Goal: Information Seeking & Learning: Learn about a topic

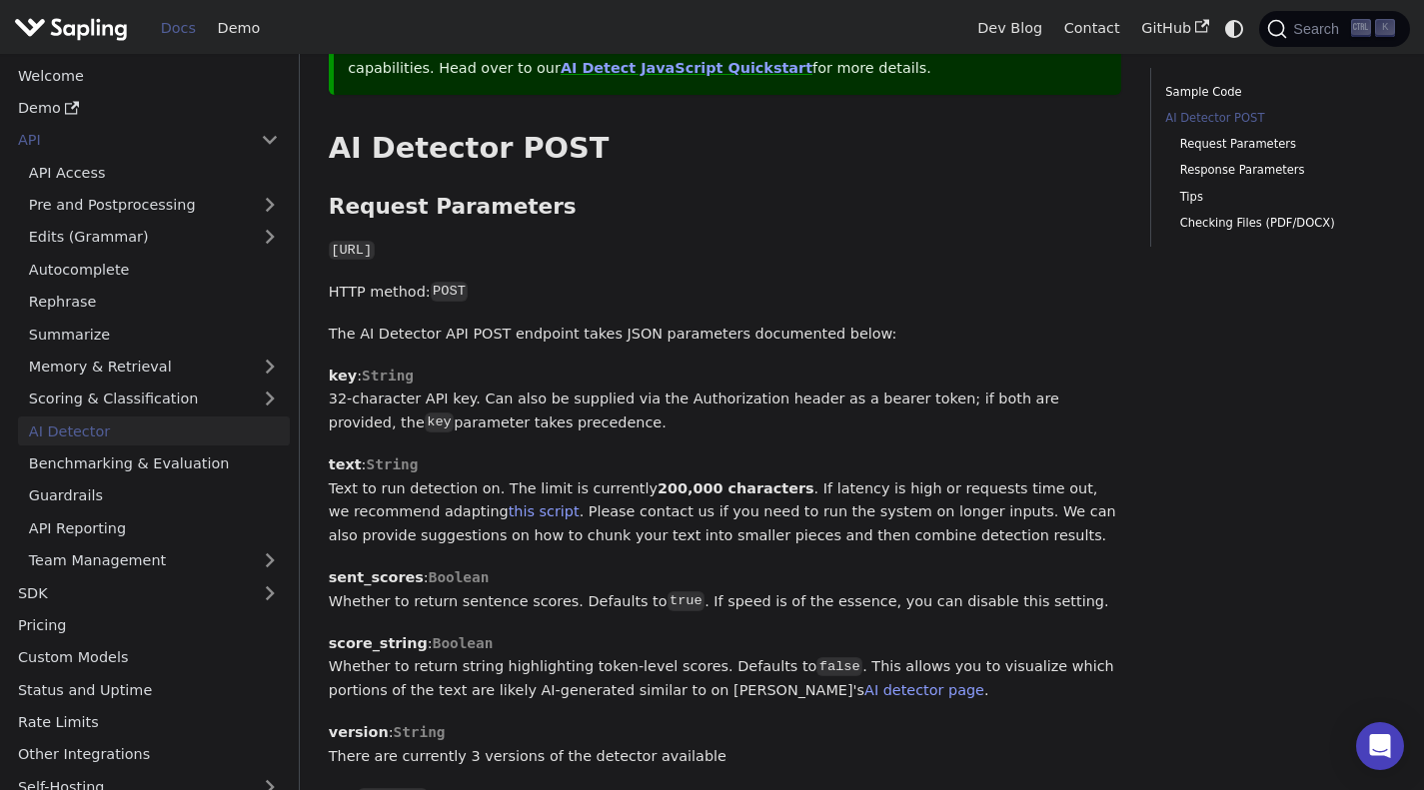
scroll to position [899, 0]
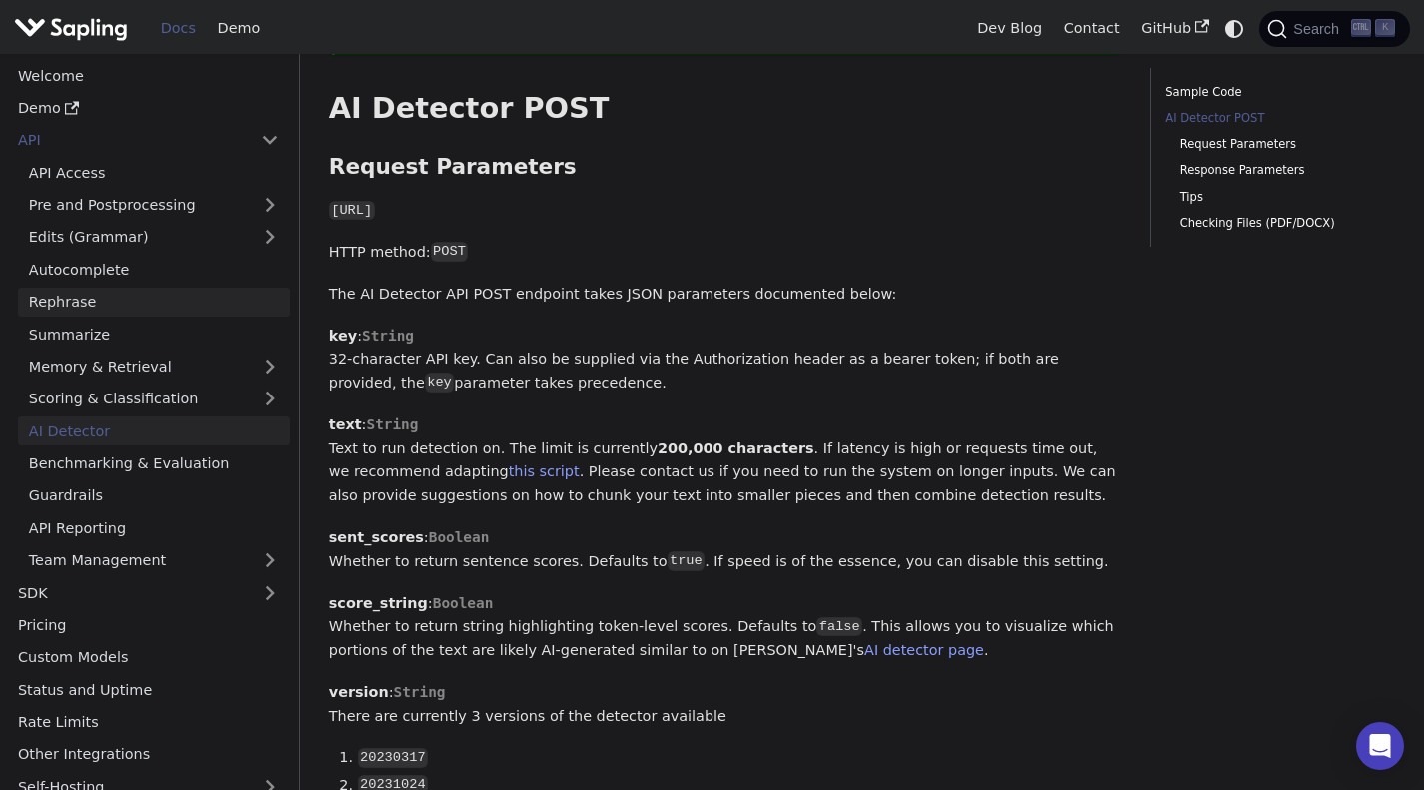
click at [73, 302] on link "Rephrase" at bounding box center [154, 302] width 272 height 29
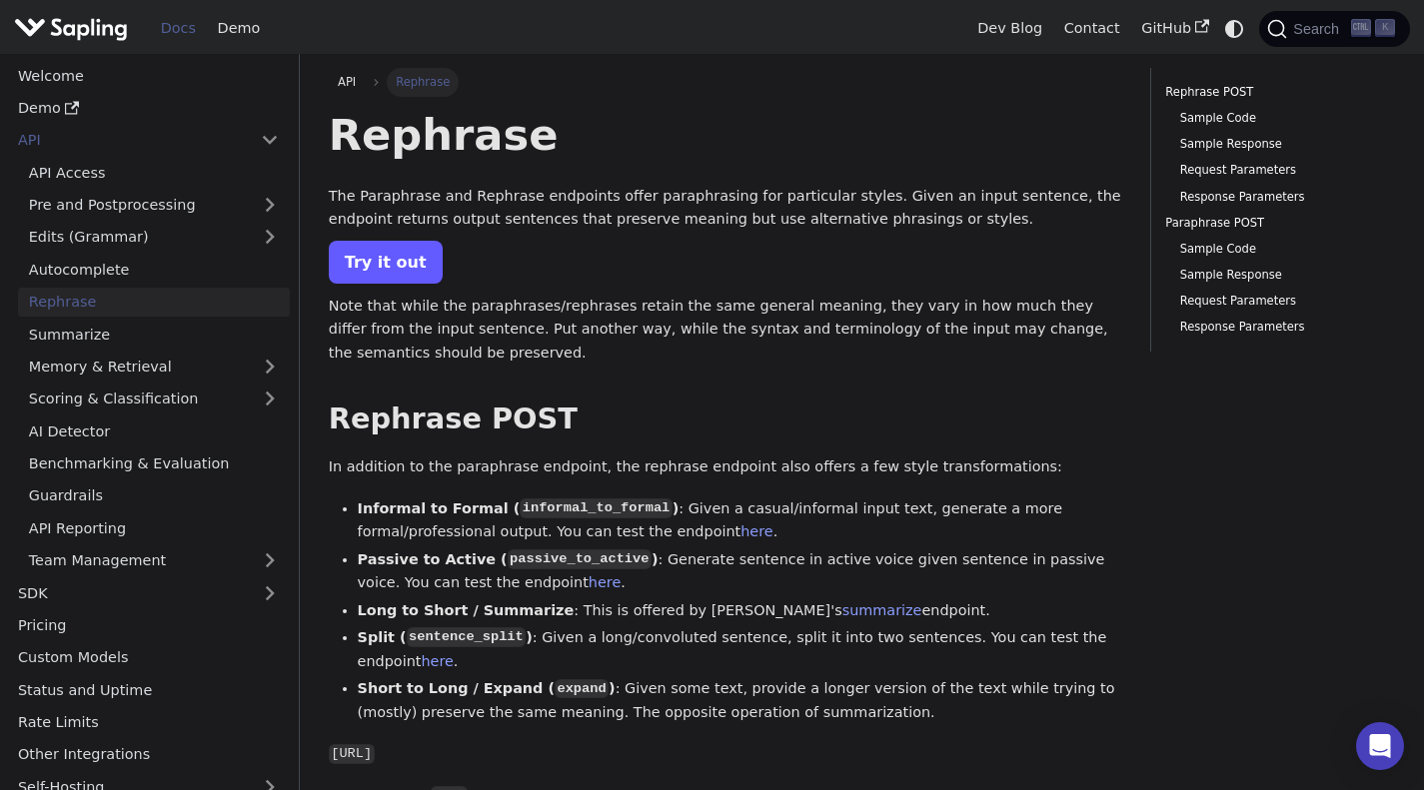
click at [370, 273] on link "Try it out" at bounding box center [386, 262] width 114 height 43
click at [170, 231] on link "Edits (Grammar)" at bounding box center [154, 237] width 272 height 29
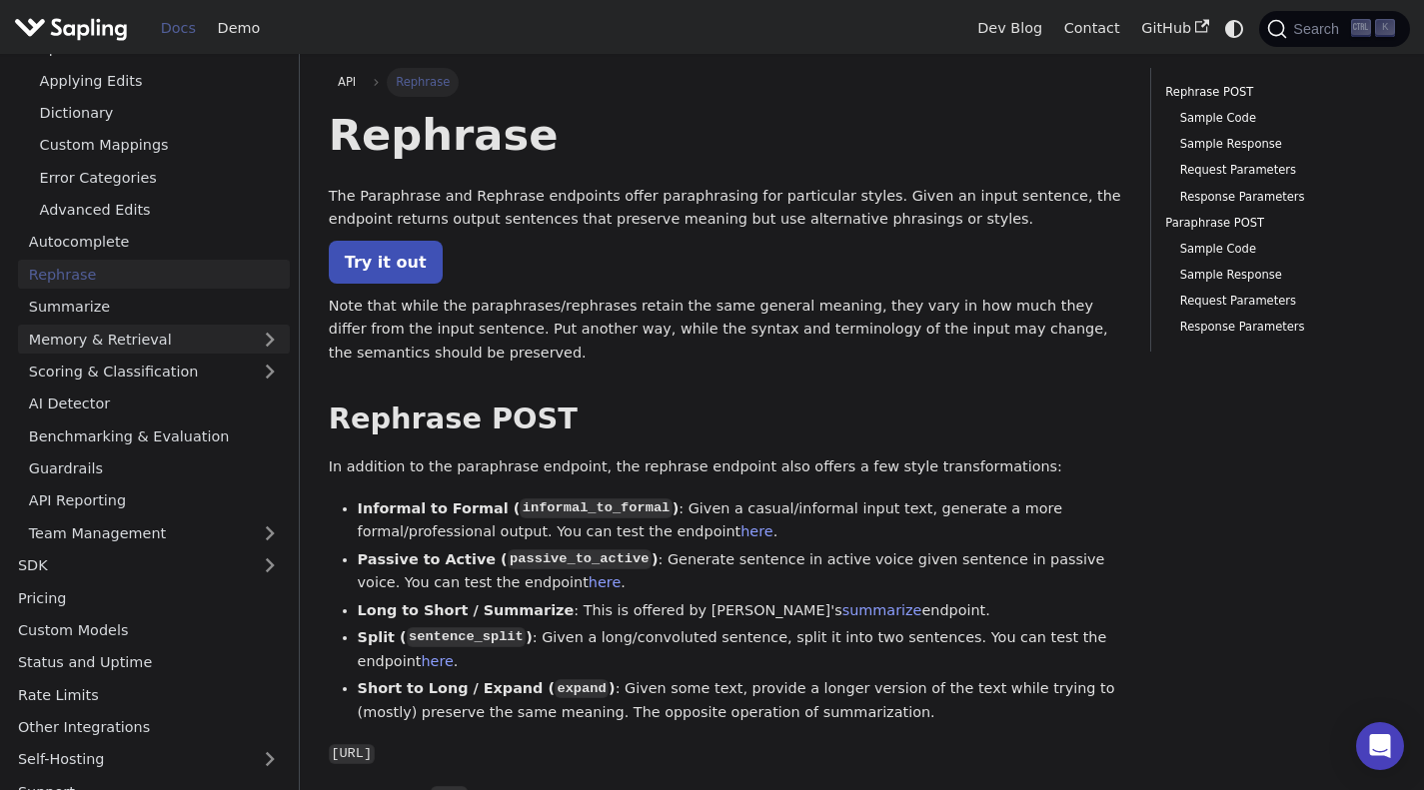
scroll to position [277, 0]
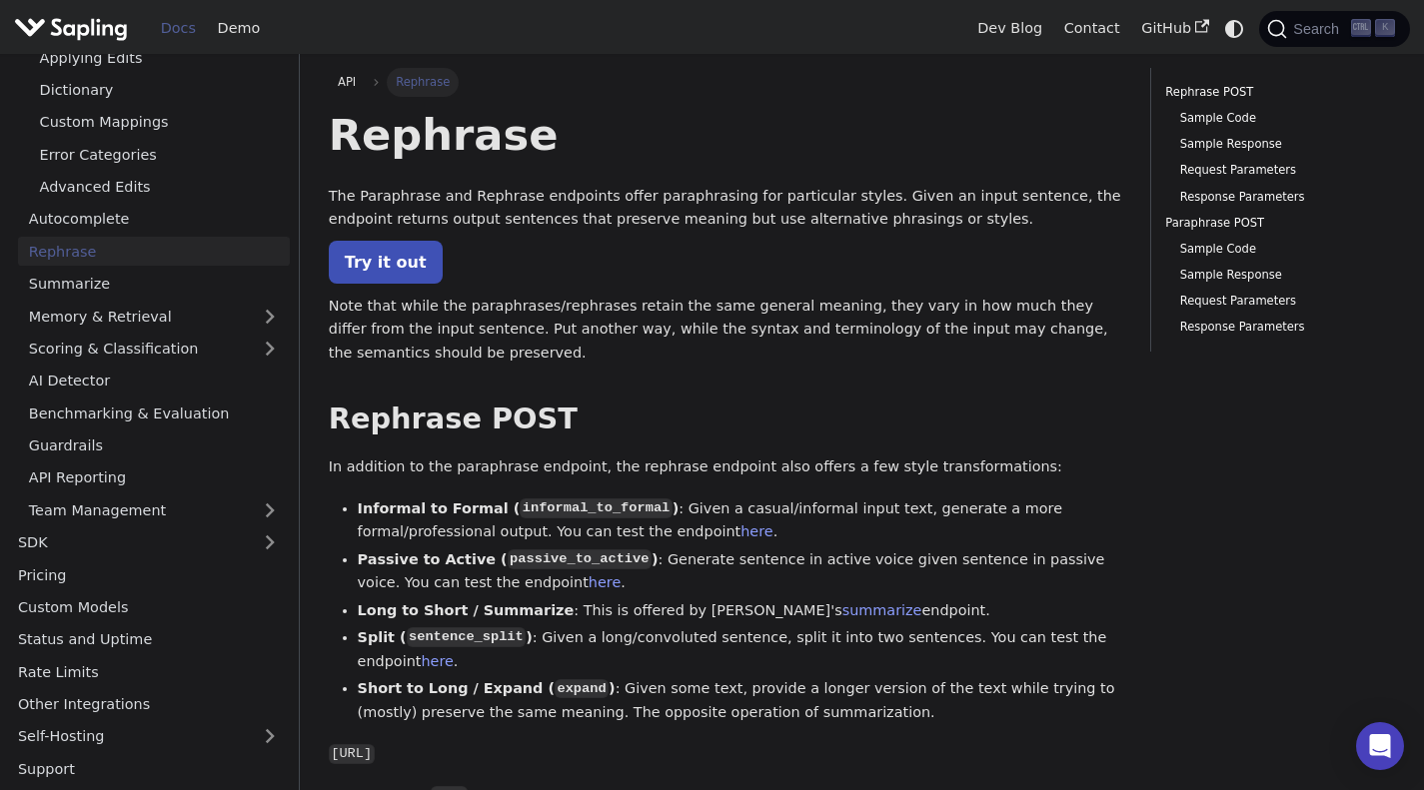
click at [107, 265] on link "Rephrase" at bounding box center [154, 251] width 272 height 29
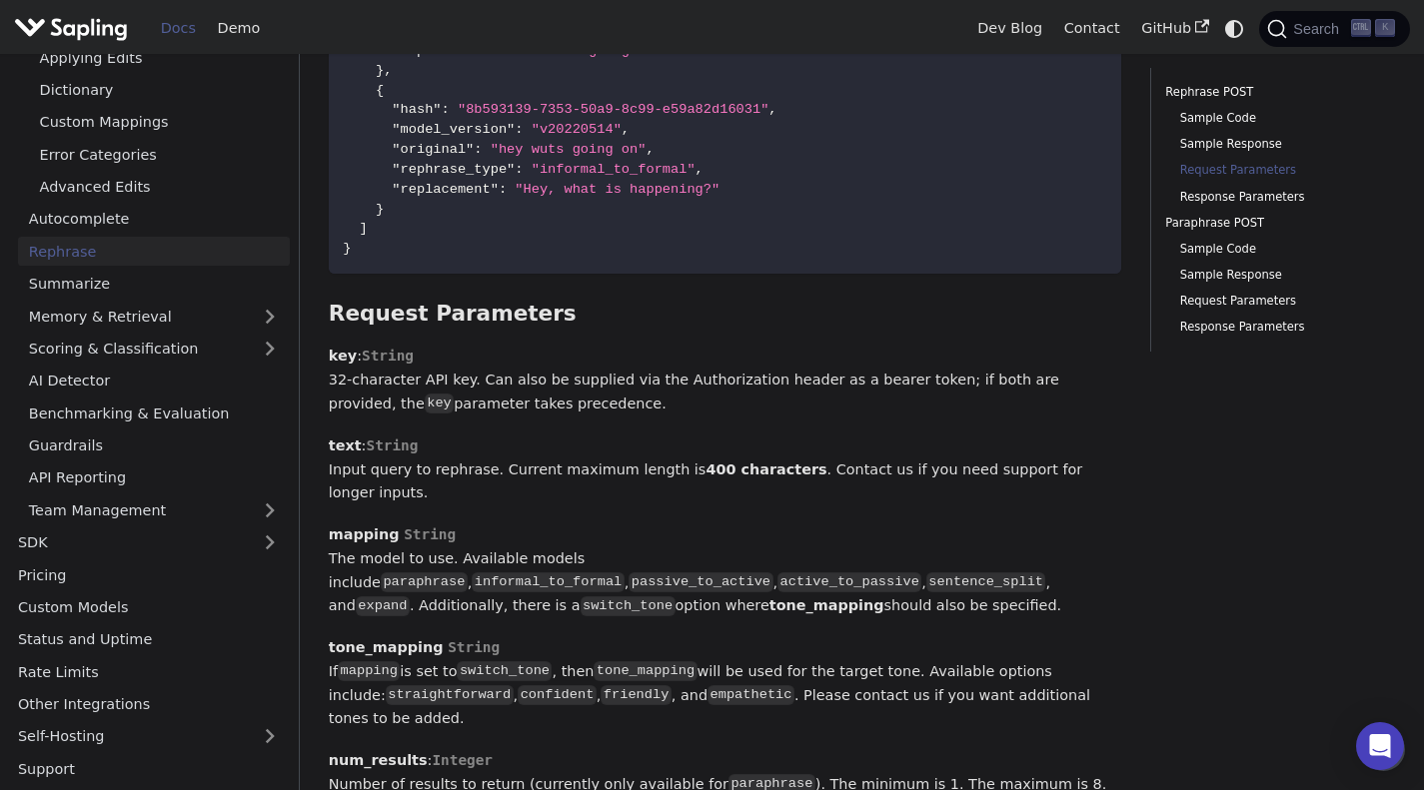
scroll to position [1434, 0]
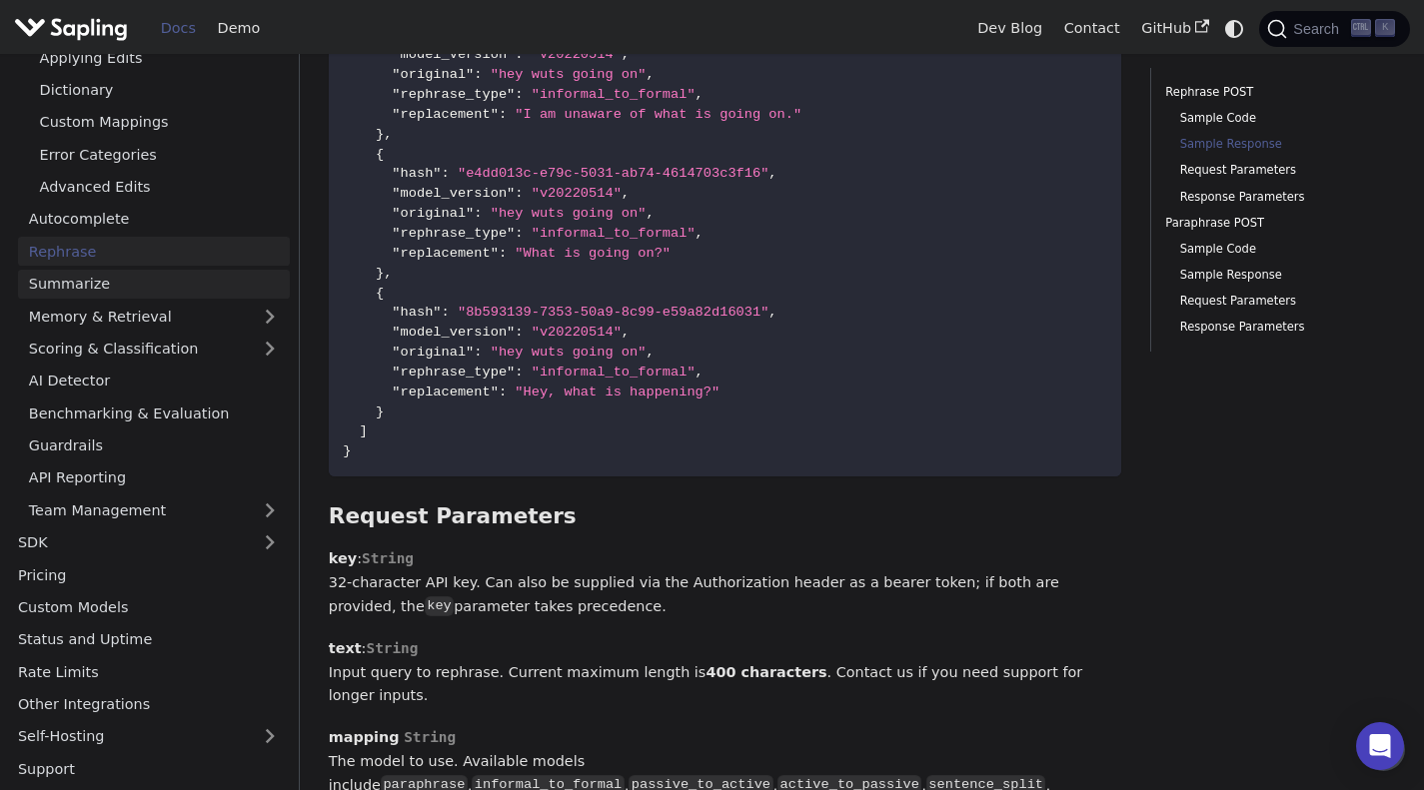
click at [91, 288] on link "Summarize" at bounding box center [154, 284] width 272 height 29
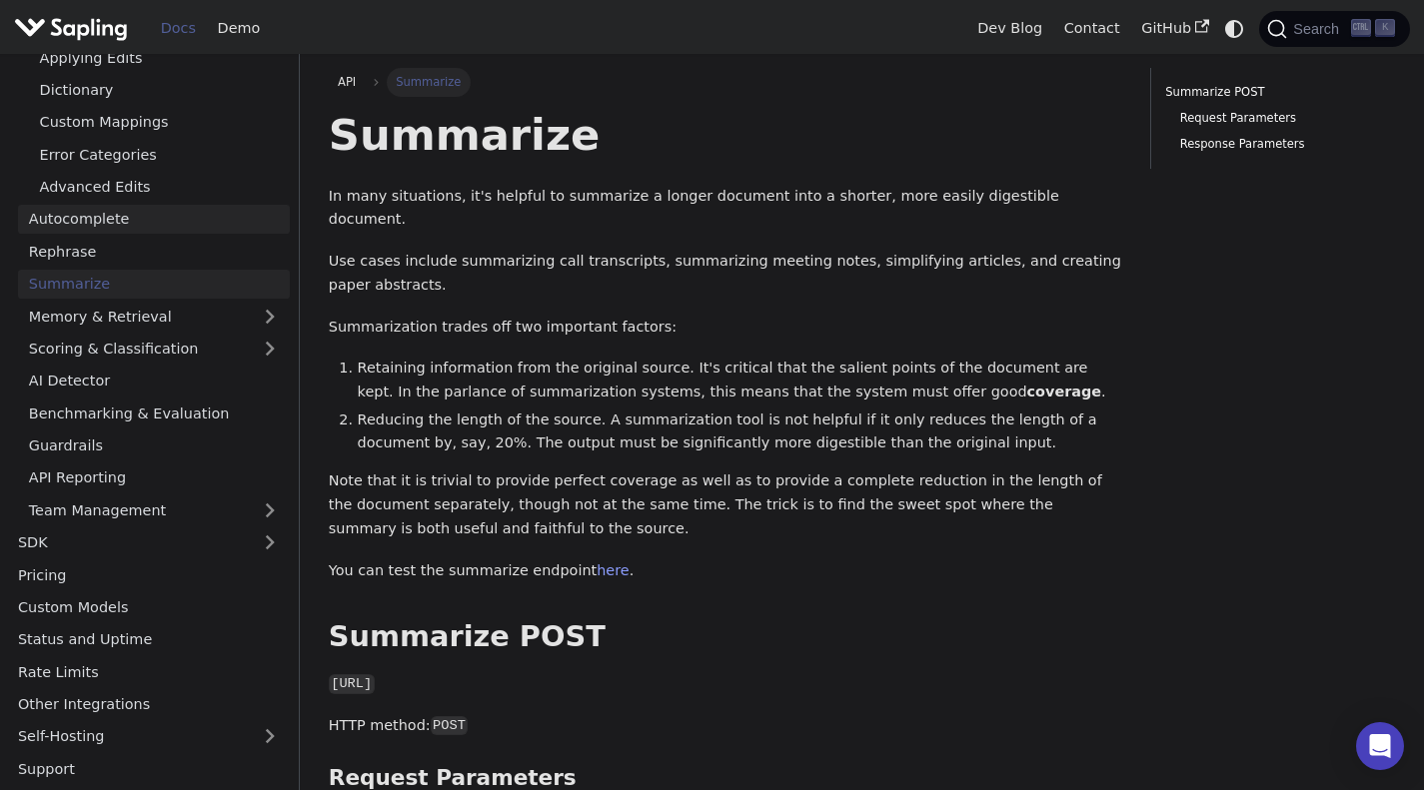
click at [90, 229] on link "Autocomplete" at bounding box center [154, 219] width 272 height 29
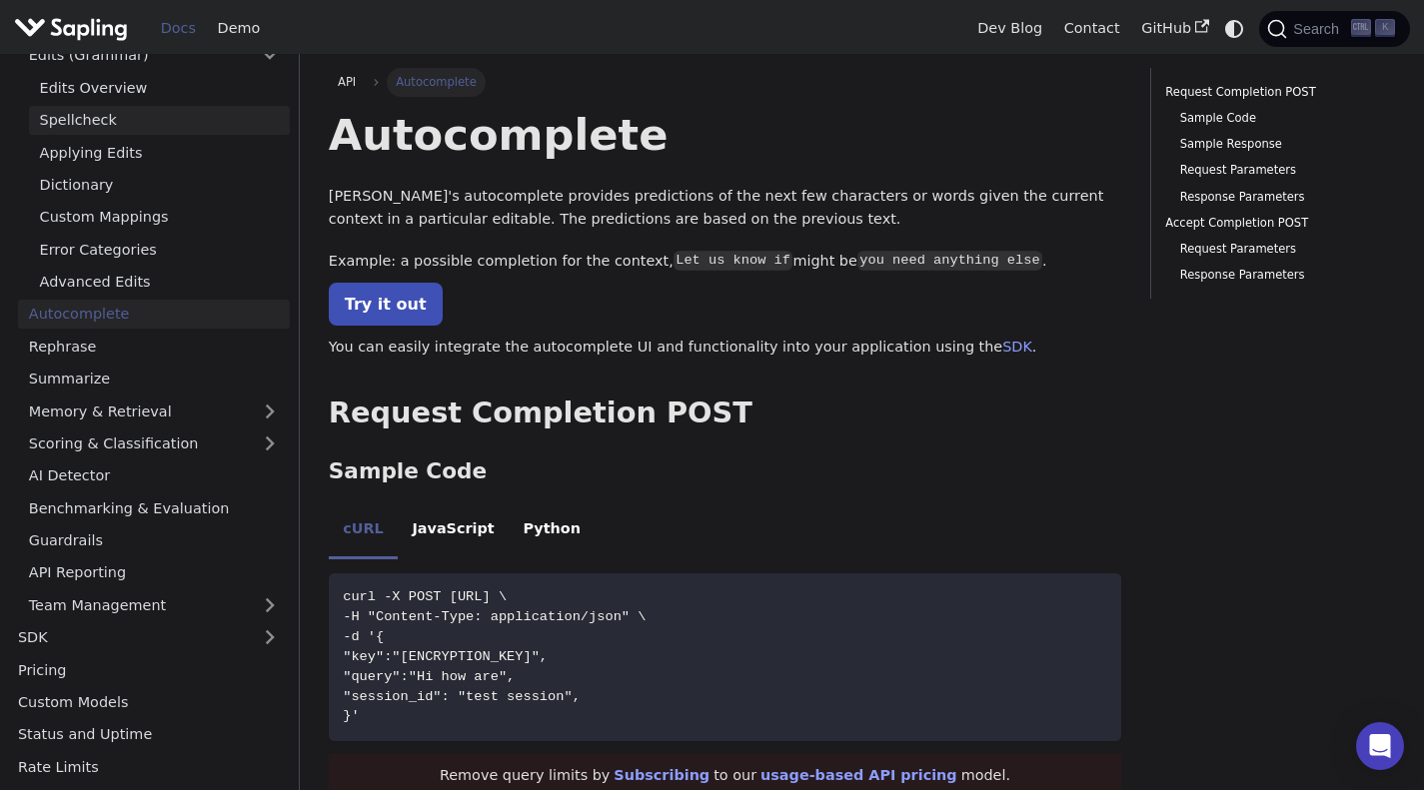
scroll to position [277, 0]
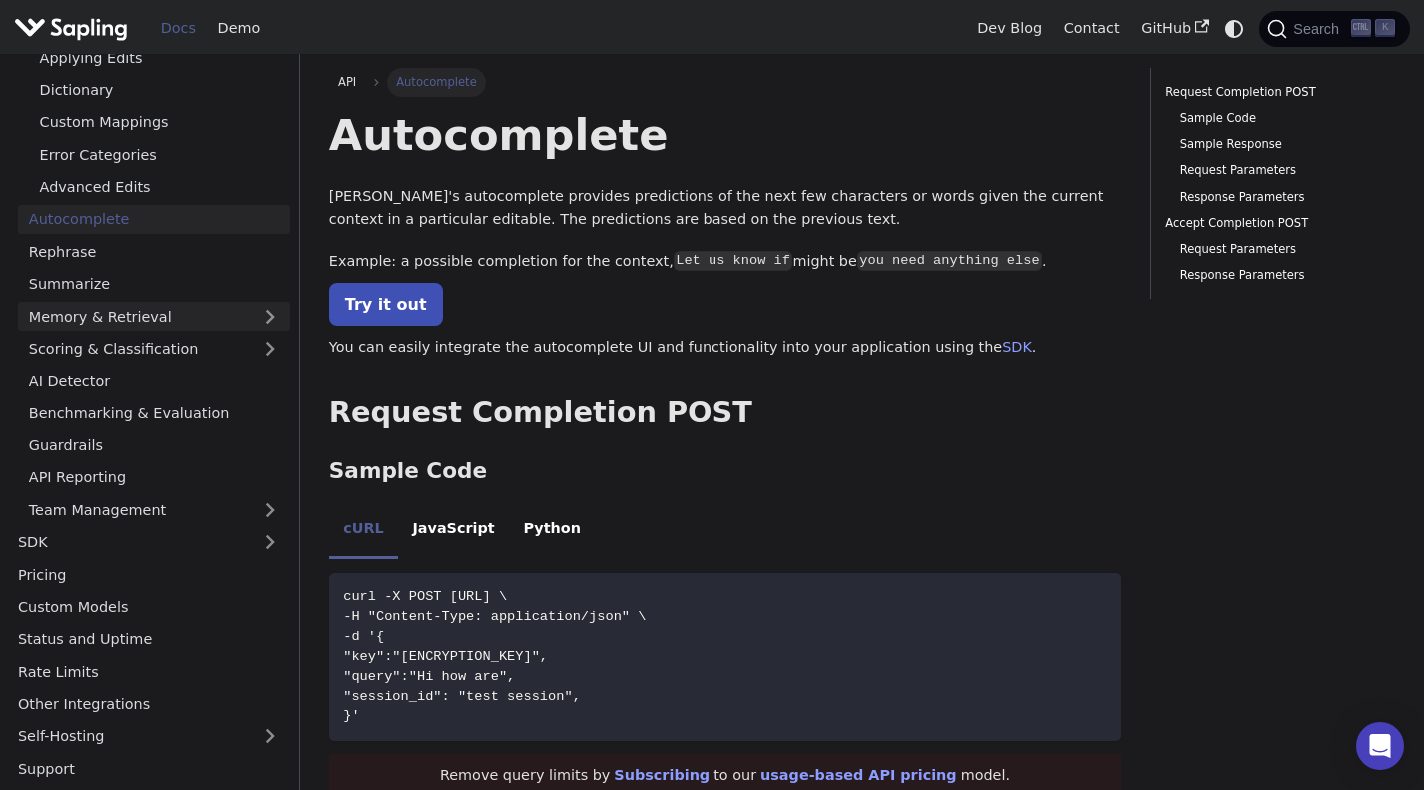
click at [228, 320] on link "Memory & Retrieval" at bounding box center [154, 316] width 272 height 29
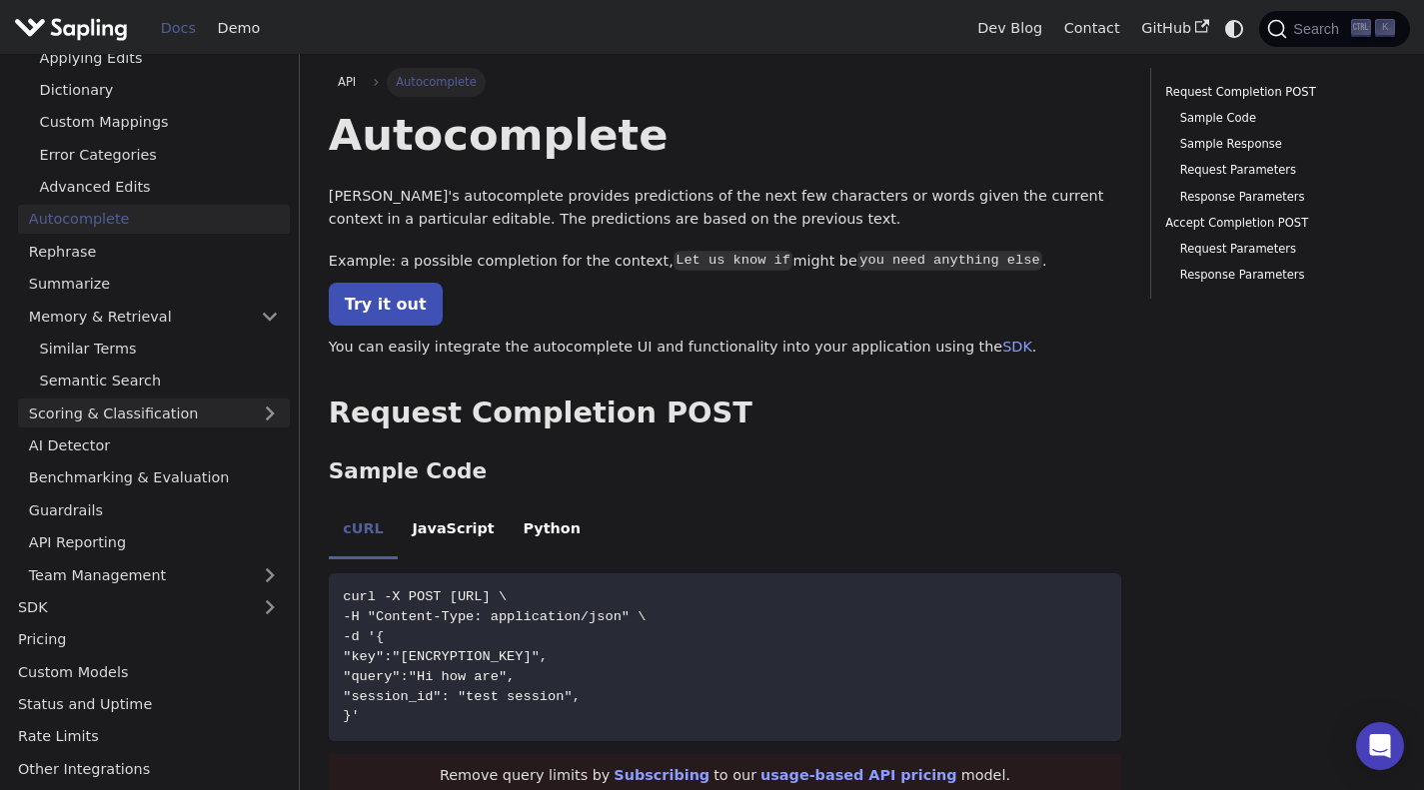
click at [179, 406] on link "Scoring & Classification" at bounding box center [154, 413] width 272 height 29
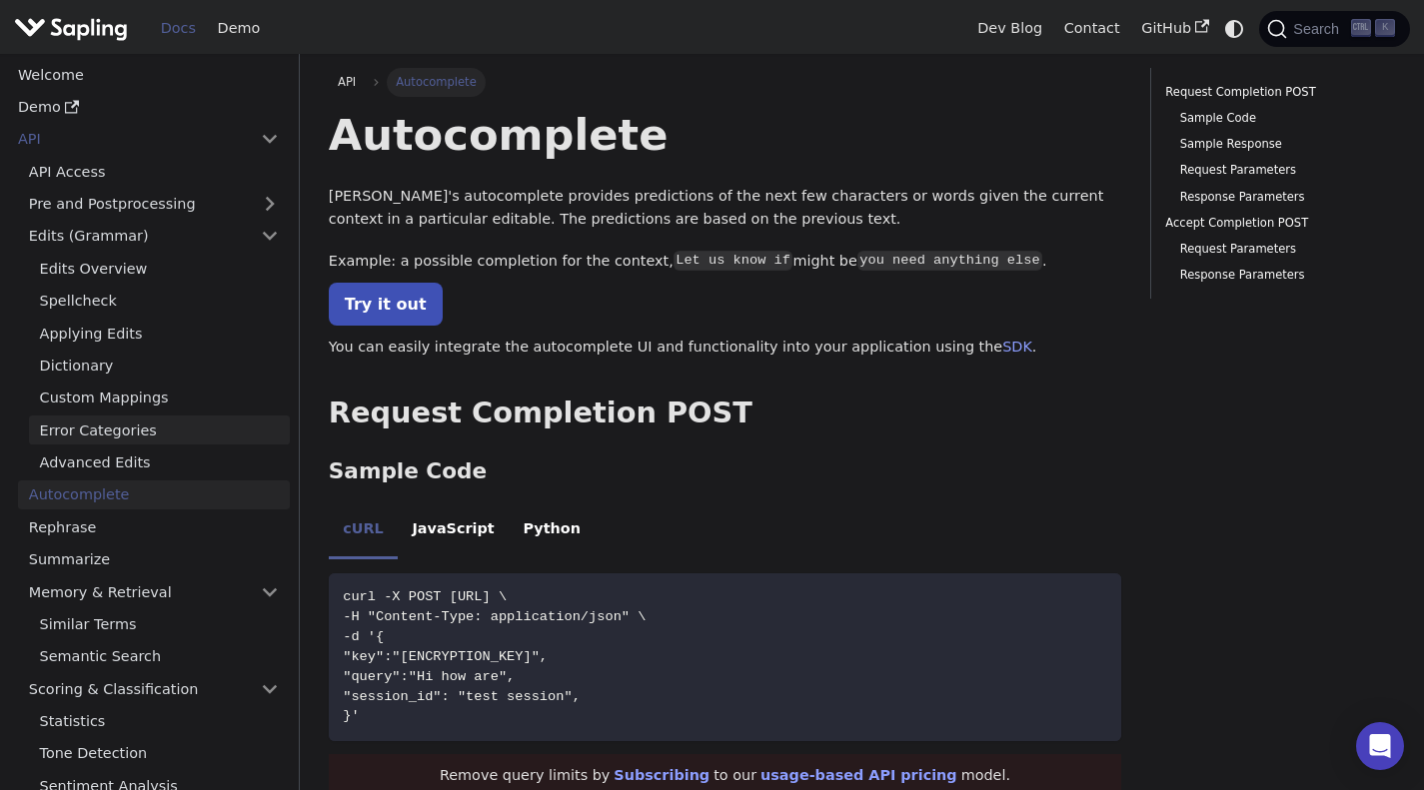
scroll to position [0, 0]
